Goal: Task Accomplishment & Management: Manage account settings

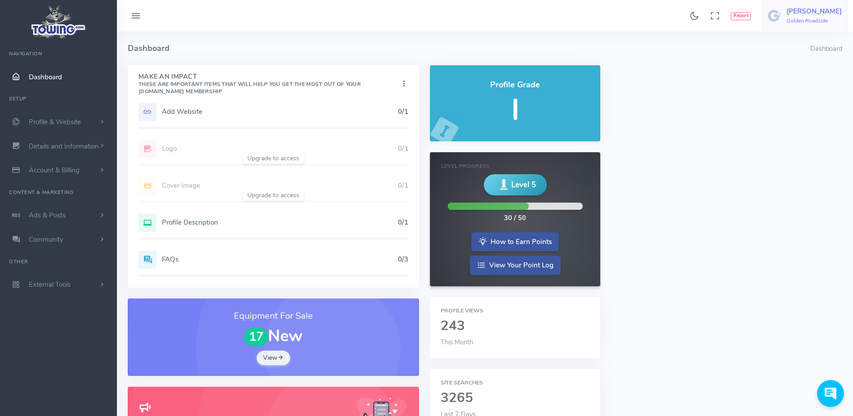
click at [813, 25] on link "[PERSON_NAME] Roadside" at bounding box center [805, 15] width 86 height 31
click at [795, 82] on span "Switch Companies" at bounding box center [808, 85] width 54 height 9
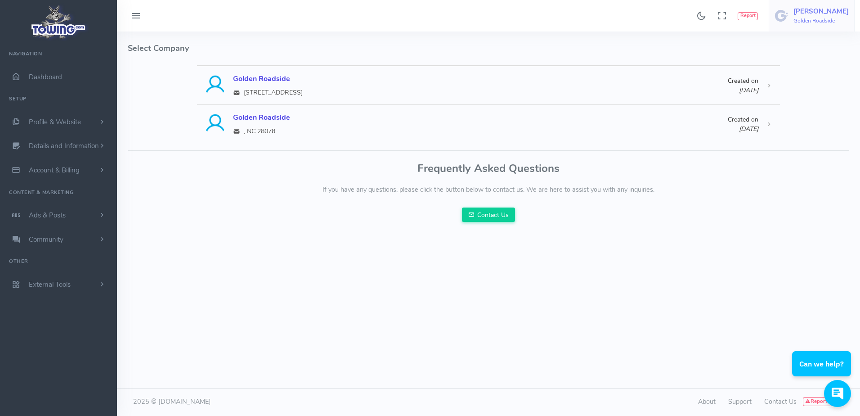
click at [827, 18] on h6 "Golden Roadside" at bounding box center [821, 21] width 55 height 6
click at [792, 103] on span "Logout" at bounding box center [798, 101] width 20 height 9
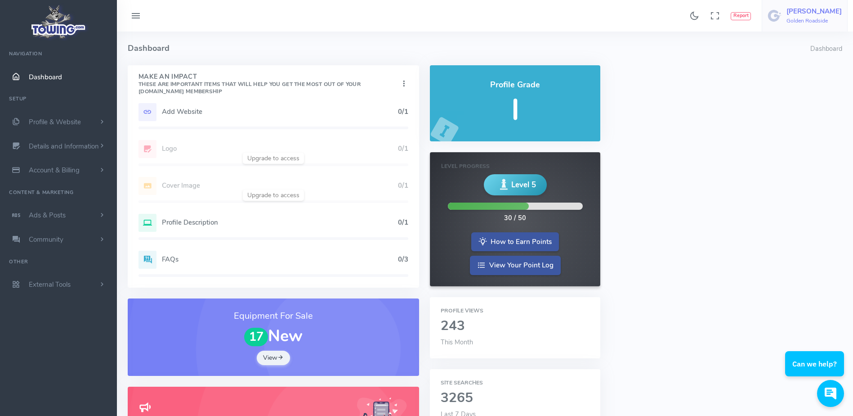
click at [813, 19] on h6 "Golden Roadside" at bounding box center [814, 21] width 55 height 6
click at [796, 16] on link "eric Golden Roadside" at bounding box center [805, 15] width 86 height 31
click at [811, 15] on h5 "eric" at bounding box center [814, 11] width 55 height 7
click at [793, 97] on span "Logout" at bounding box center [791, 101] width 20 height 9
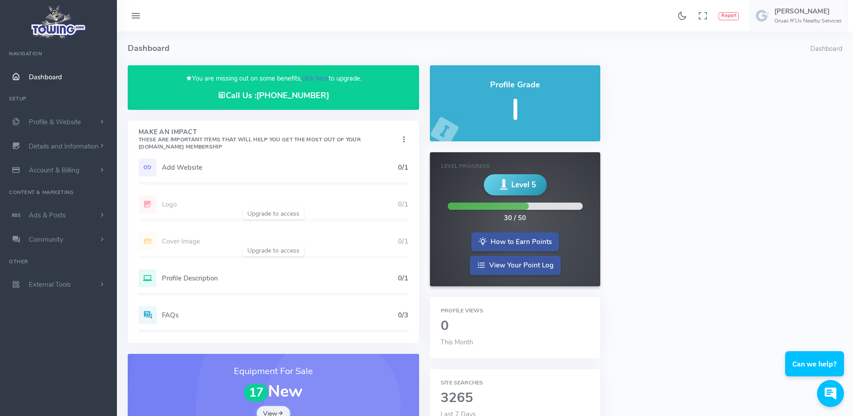
click at [311, 76] on link "click here" at bounding box center [315, 78] width 27 height 9
